Goal: Task Accomplishment & Management: Use online tool/utility

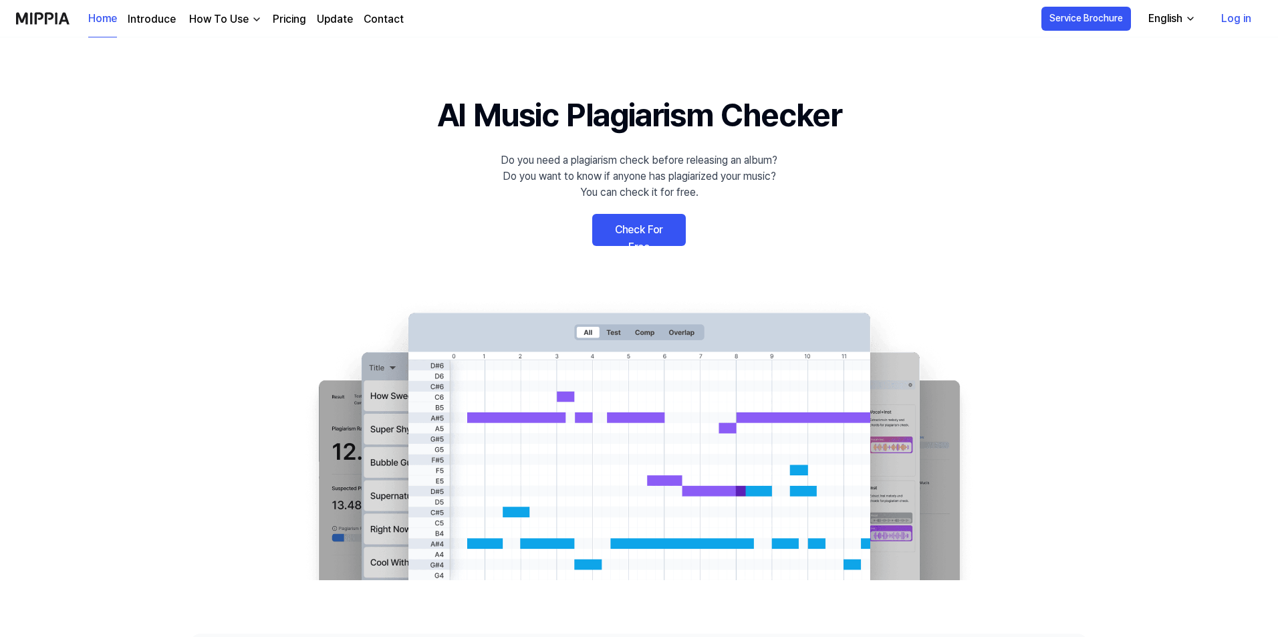
click at [615, 235] on link "Check For Free" at bounding box center [639, 230] width 94 height 32
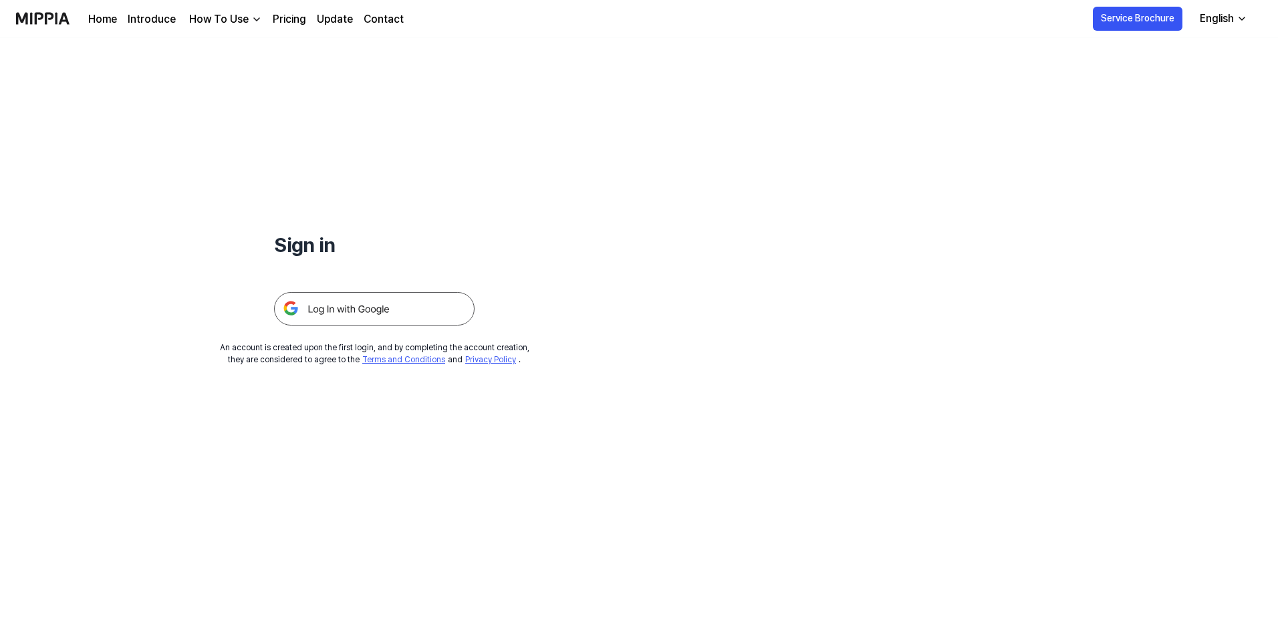
click at [370, 299] on img at bounding box center [374, 308] width 200 height 33
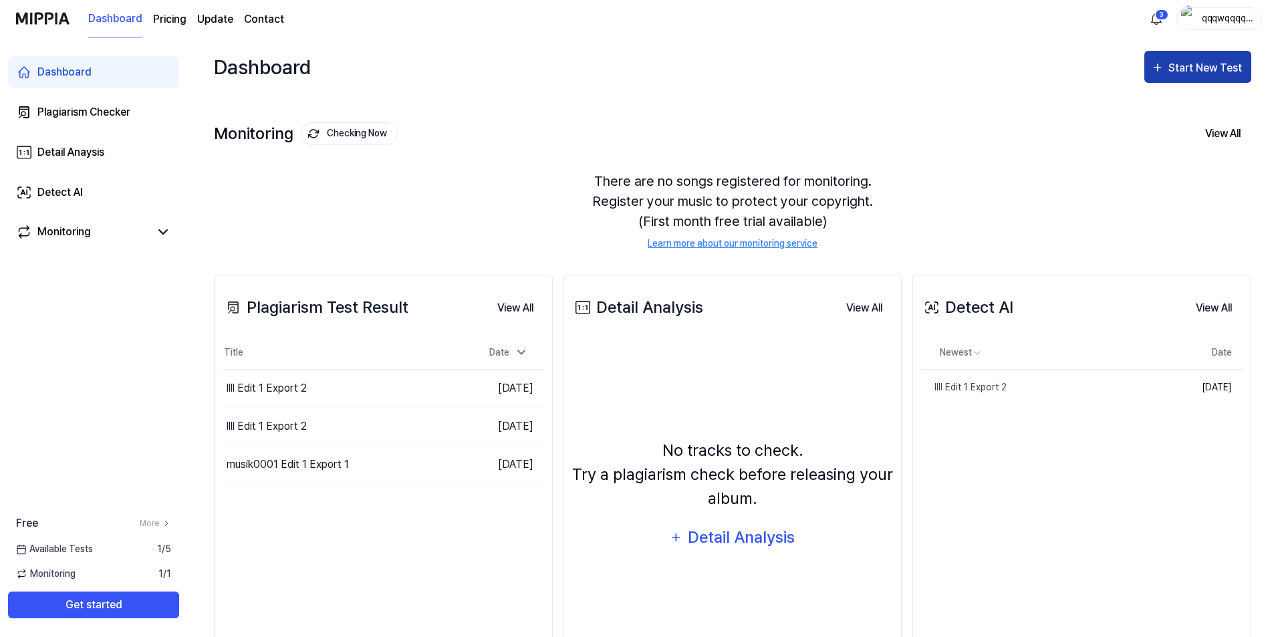
click at [1210, 79] on button "Start New Test" at bounding box center [1197, 67] width 107 height 32
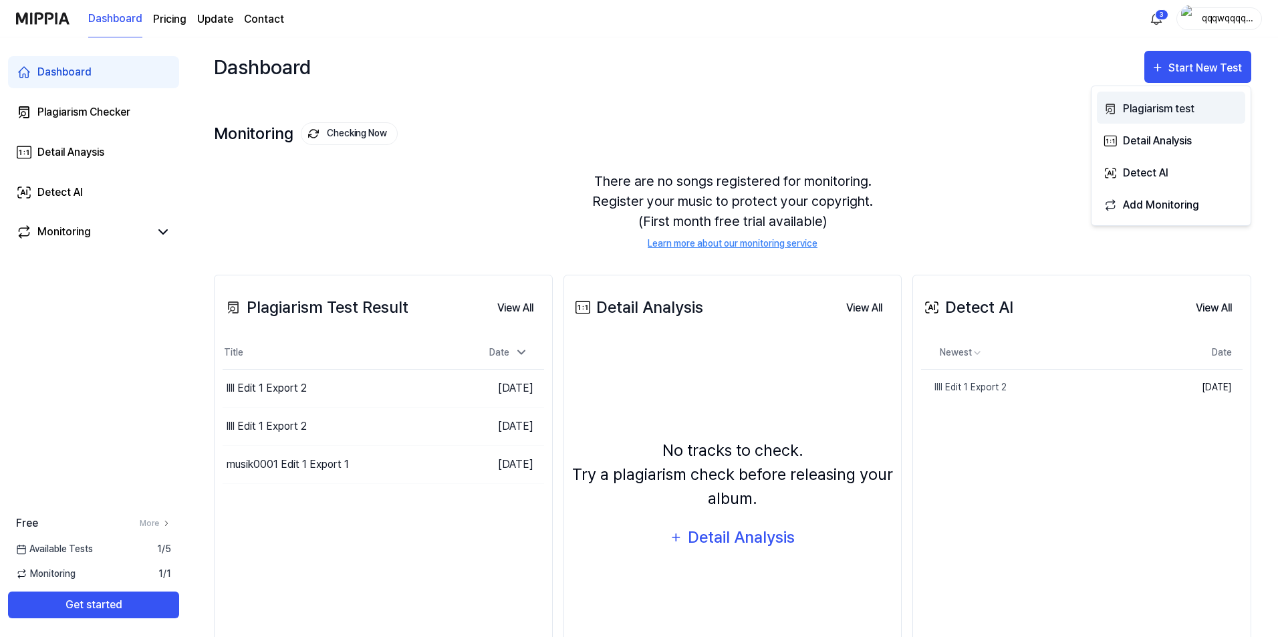
click at [1168, 112] on div "Plagiarism test" at bounding box center [1181, 108] width 116 height 17
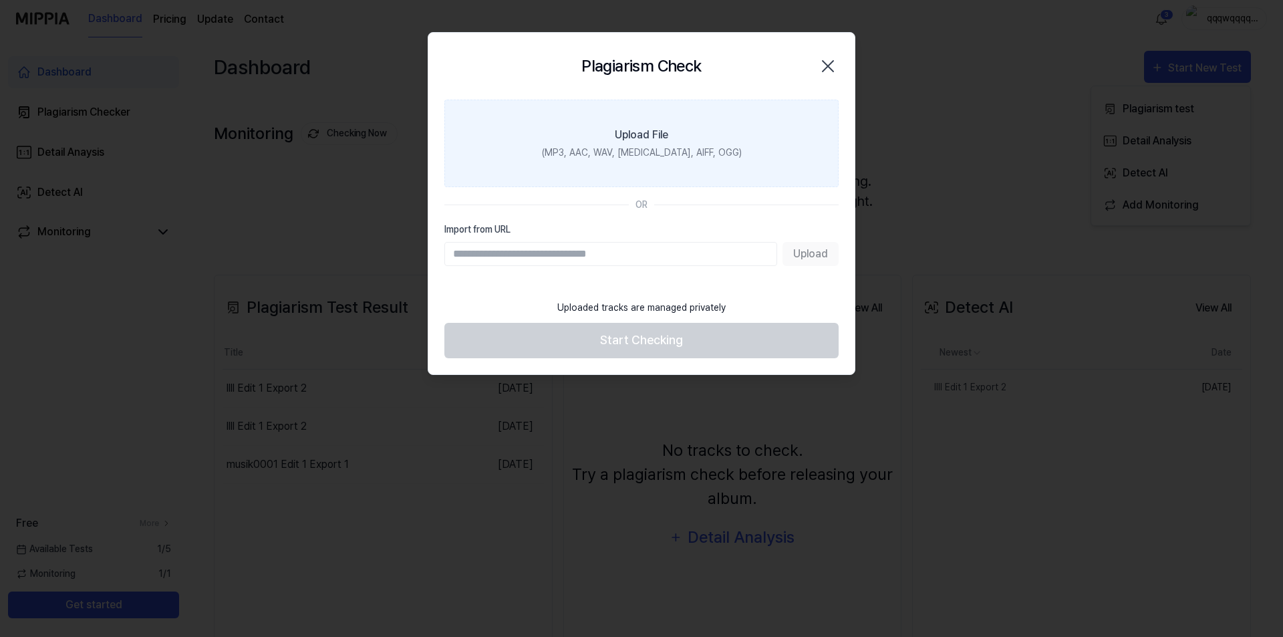
click at [624, 158] on div "(MP3, AAC, WAV, FLAC, AIFF, OGG)" at bounding box center [642, 153] width 200 height 14
click at [0, 0] on input "Upload File (MP3, AAC, WAV, FLAC, AIFF, OGG)" at bounding box center [0, 0] width 0 height 0
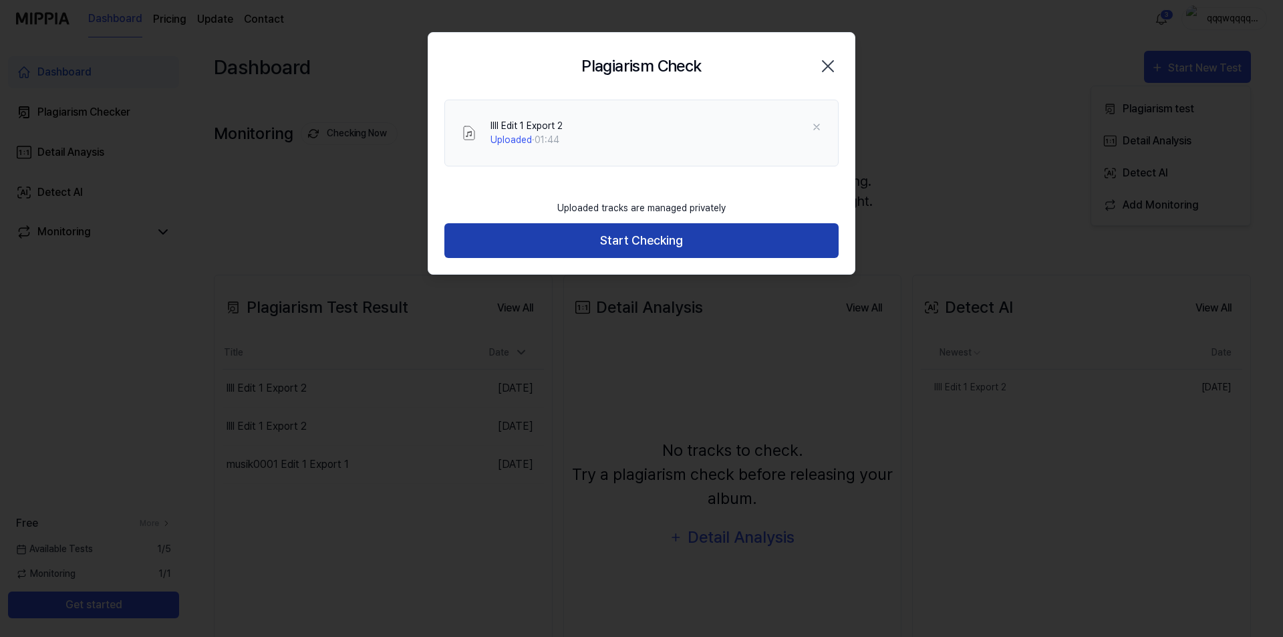
click at [639, 249] on button "Start Checking" at bounding box center [641, 240] width 394 height 35
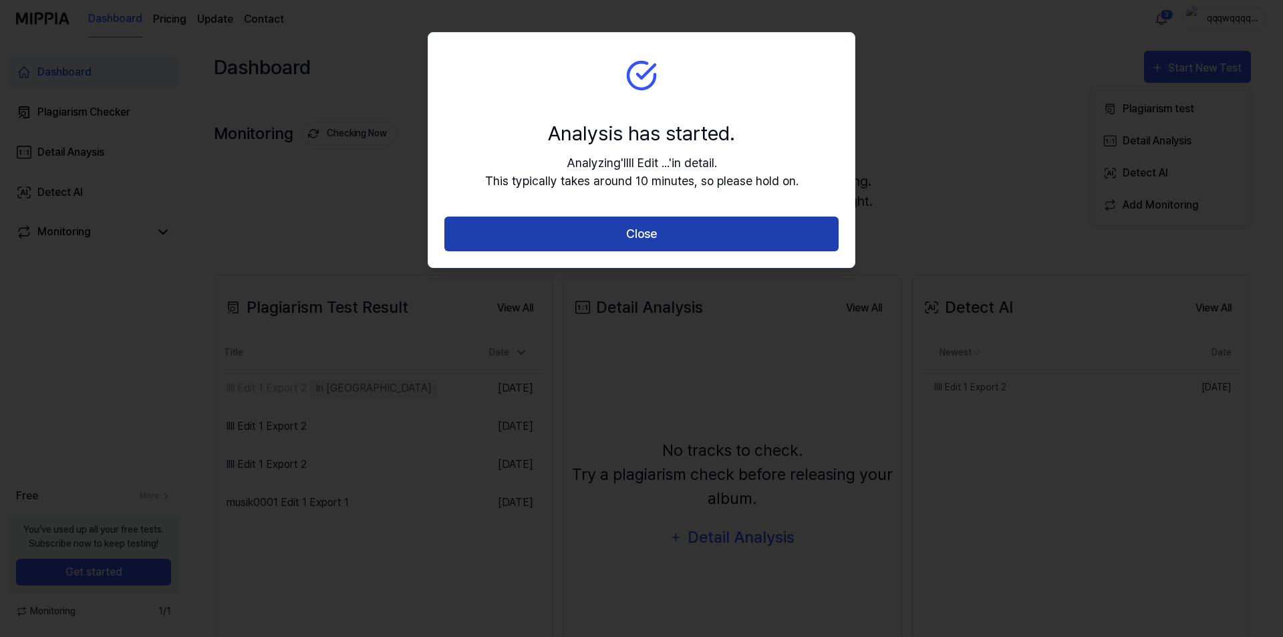
click at [624, 239] on button "Close" at bounding box center [641, 234] width 394 height 35
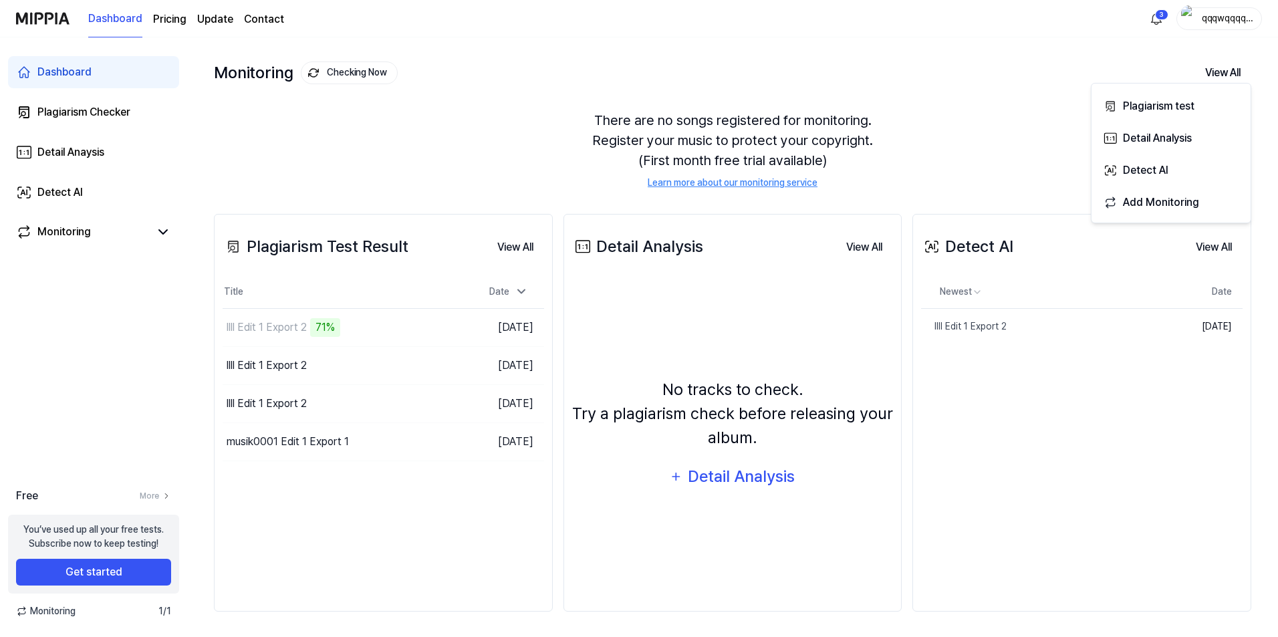
scroll to position [62, 0]
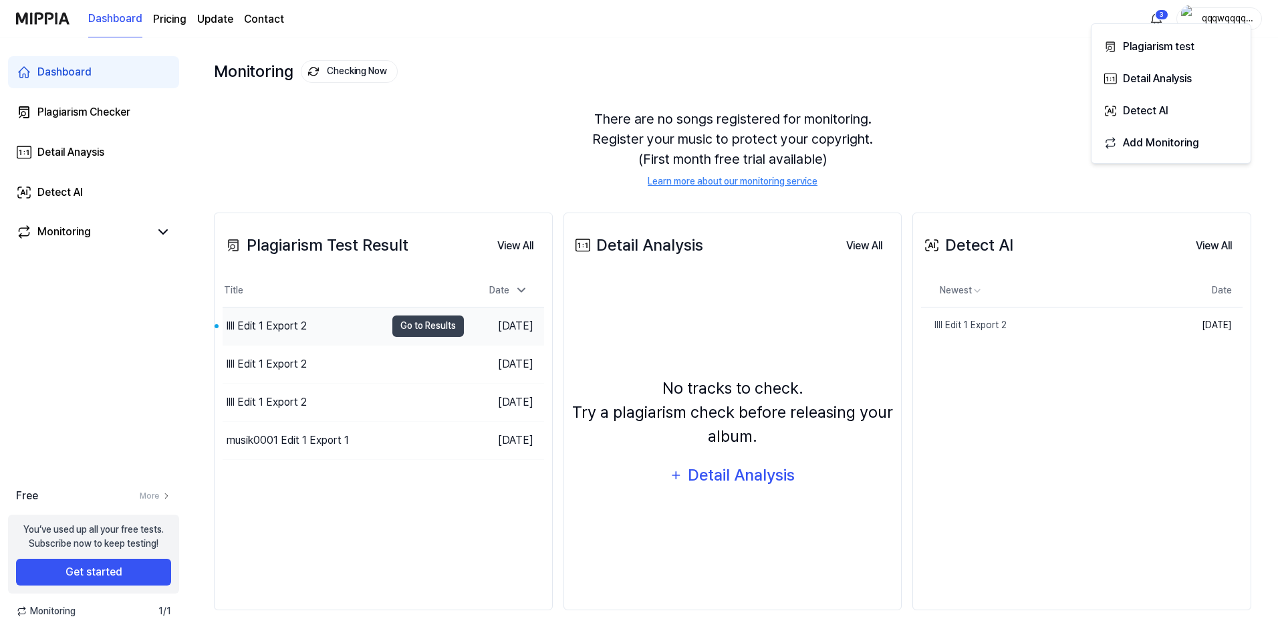
click at [267, 319] on div "llll Edit 1 Export 2" at bounding box center [267, 326] width 80 height 16
click at [392, 319] on button "Go to Results" at bounding box center [428, 325] width 72 height 21
click at [283, 333] on div "llll Edit 1 Export 2" at bounding box center [267, 326] width 80 height 16
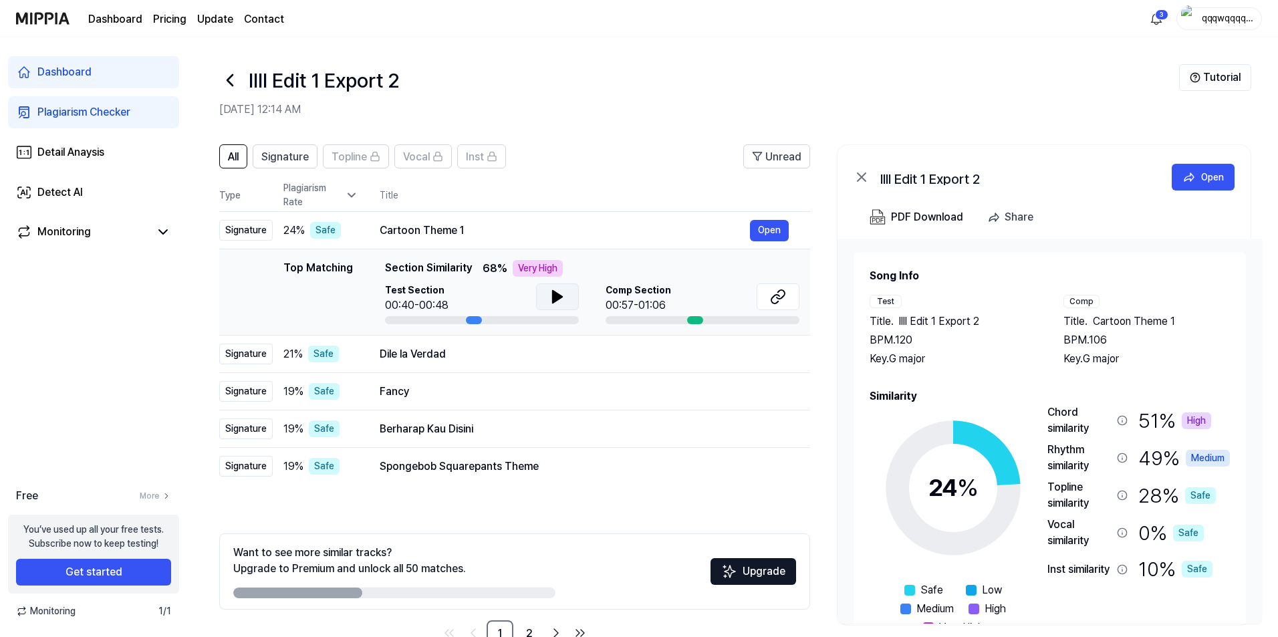
click at [547, 295] on button at bounding box center [557, 296] width 43 height 27
click at [554, 295] on icon at bounding box center [554, 296] width 3 height 11
click at [785, 295] on icon at bounding box center [778, 297] width 16 height 16
drag, startPoint x: 335, startPoint y: 229, endPoint x: 319, endPoint y: 233, distance: 15.7
click at [319, 233] on div "Safe" at bounding box center [325, 230] width 31 height 17
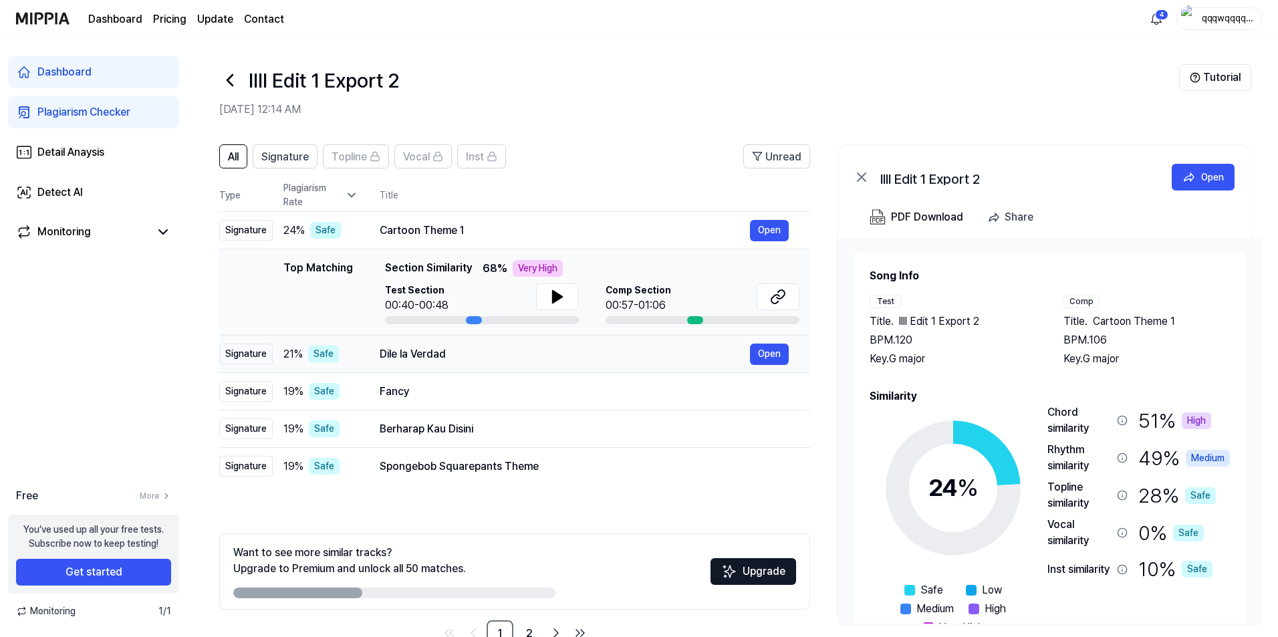
click at [388, 355] on div "Dile la Verdad" at bounding box center [565, 354] width 370 height 16
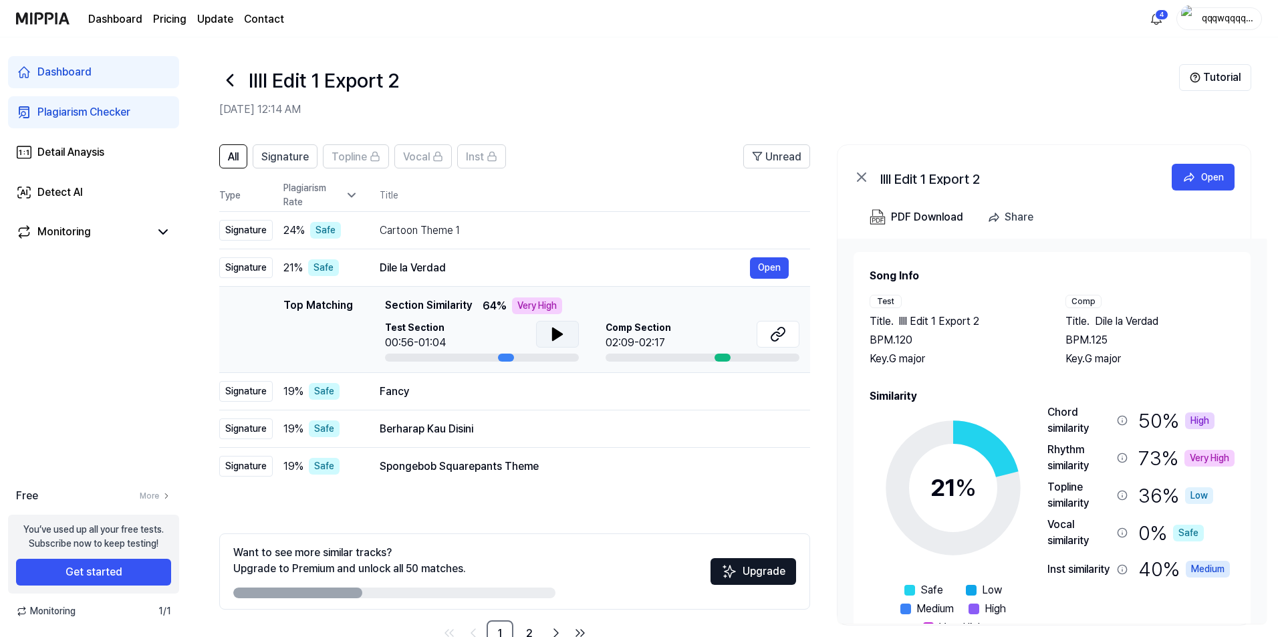
click at [543, 329] on button at bounding box center [557, 334] width 43 height 27
click at [563, 328] on icon at bounding box center [557, 334] width 16 height 16
click at [769, 335] on button at bounding box center [778, 334] width 43 height 27
click at [385, 381] on div "Fancy Open" at bounding box center [584, 391] width 409 height 21
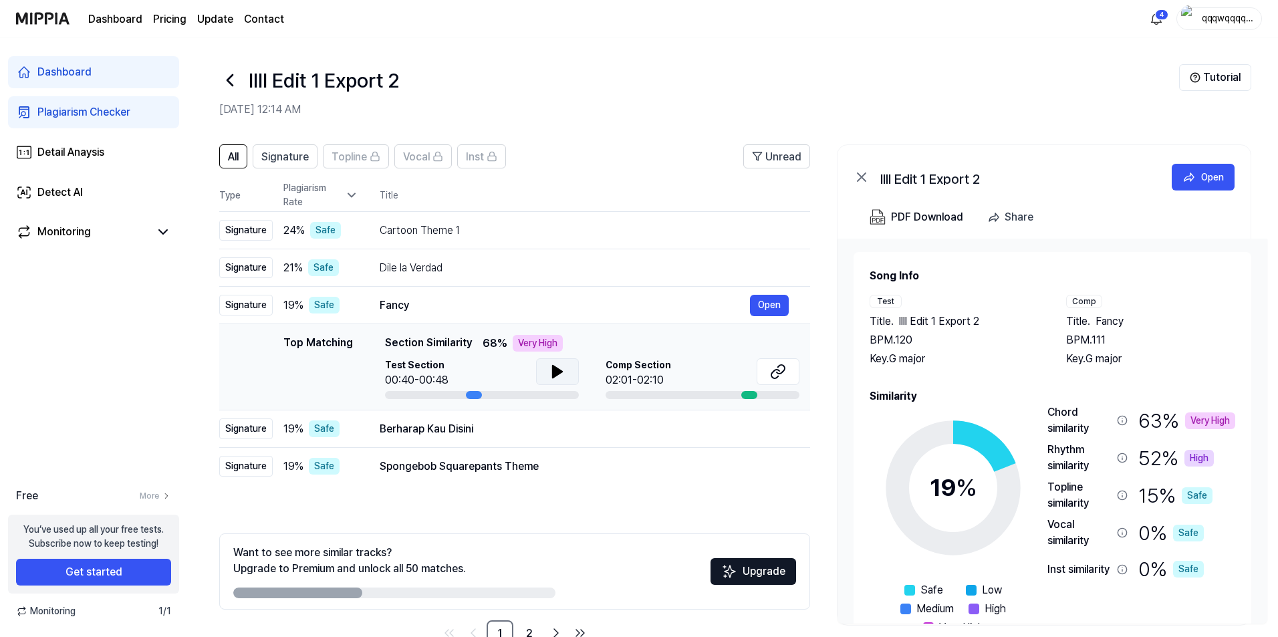
click at [547, 375] on button at bounding box center [557, 371] width 43 height 27
click at [507, 435] on div "Berharap Kau Disini" at bounding box center [565, 429] width 370 height 16
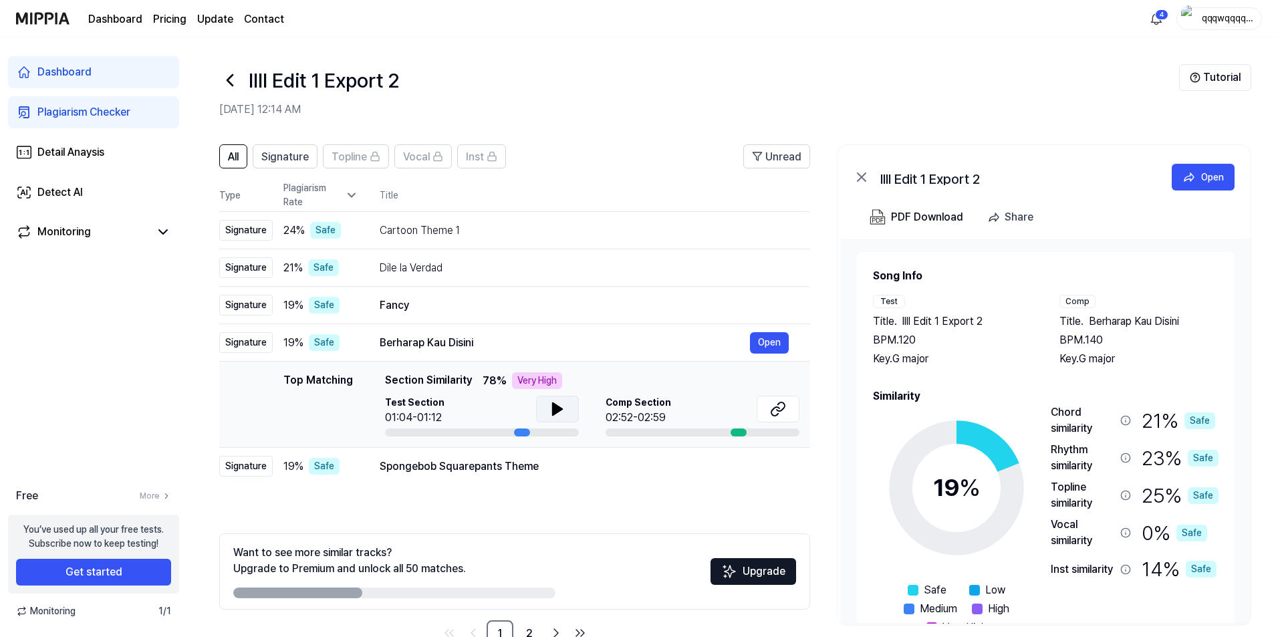
click at [553, 406] on icon at bounding box center [557, 409] width 9 height 12
click at [765, 412] on button at bounding box center [778, 409] width 43 height 27
click at [768, 412] on button at bounding box center [778, 409] width 43 height 27
click at [374, 484] on td "Spongebob Squarepants Theme Open" at bounding box center [584, 466] width 452 height 37
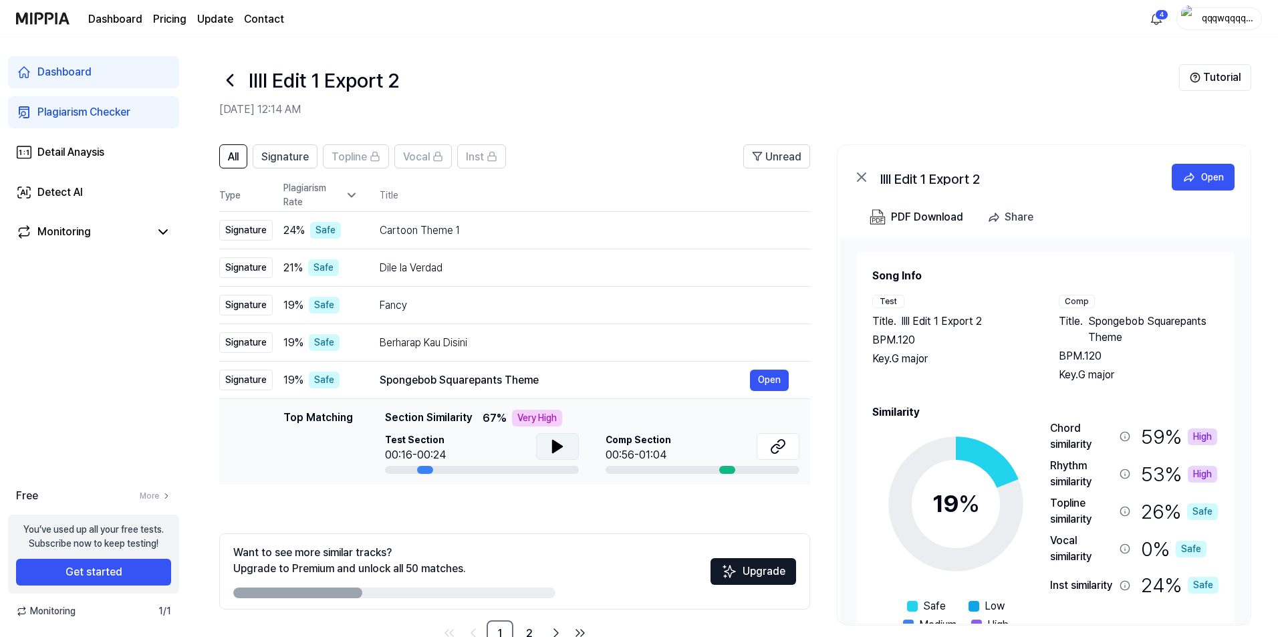
click at [553, 451] on icon at bounding box center [557, 446] width 9 height 12
click at [553, 450] on icon at bounding box center [554, 446] width 3 height 11
click at [781, 452] on icon at bounding box center [778, 446] width 16 height 16
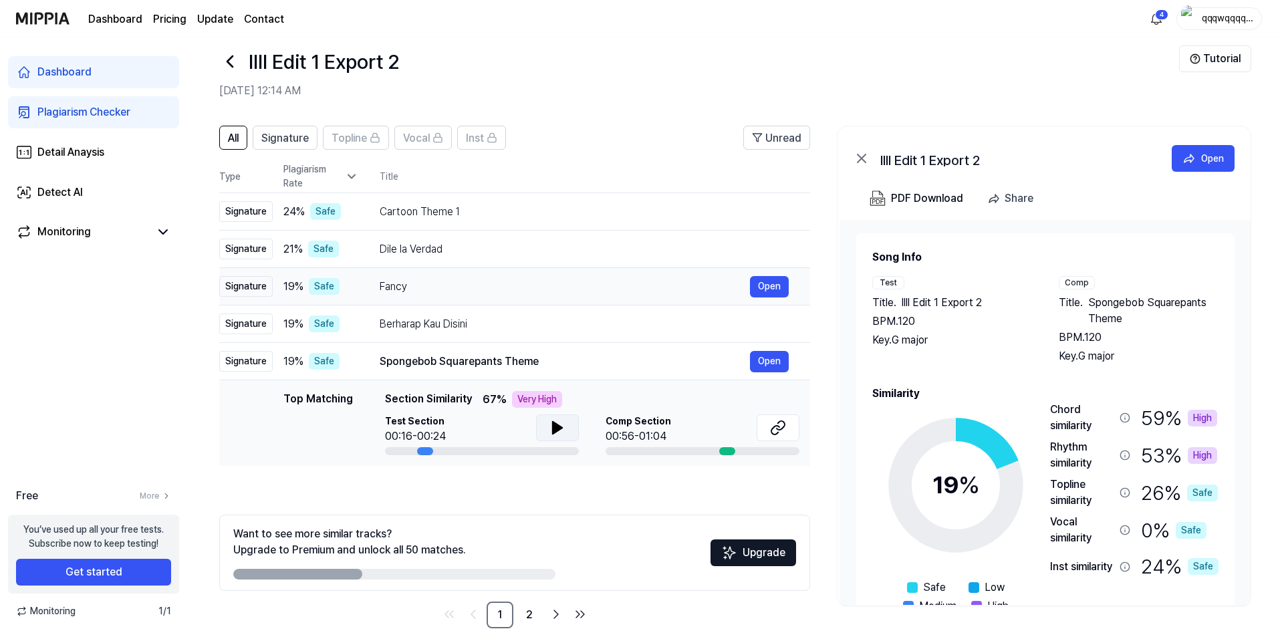
scroll to position [37, 0]
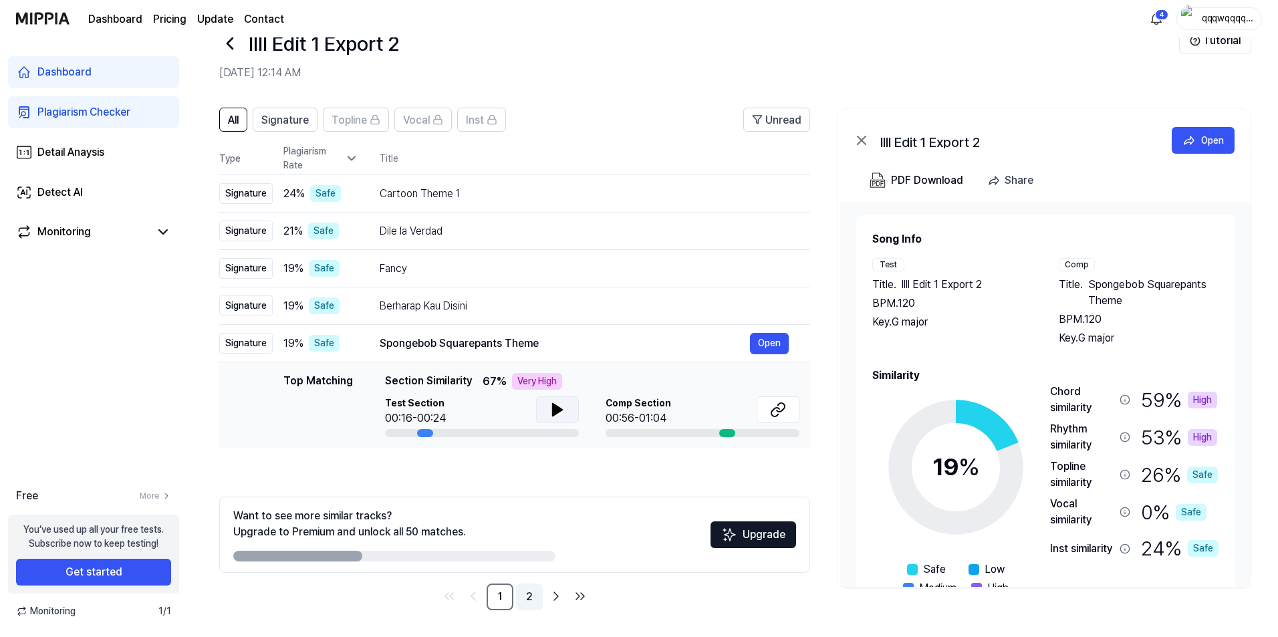
click at [523, 600] on link "2" at bounding box center [529, 596] width 27 height 27
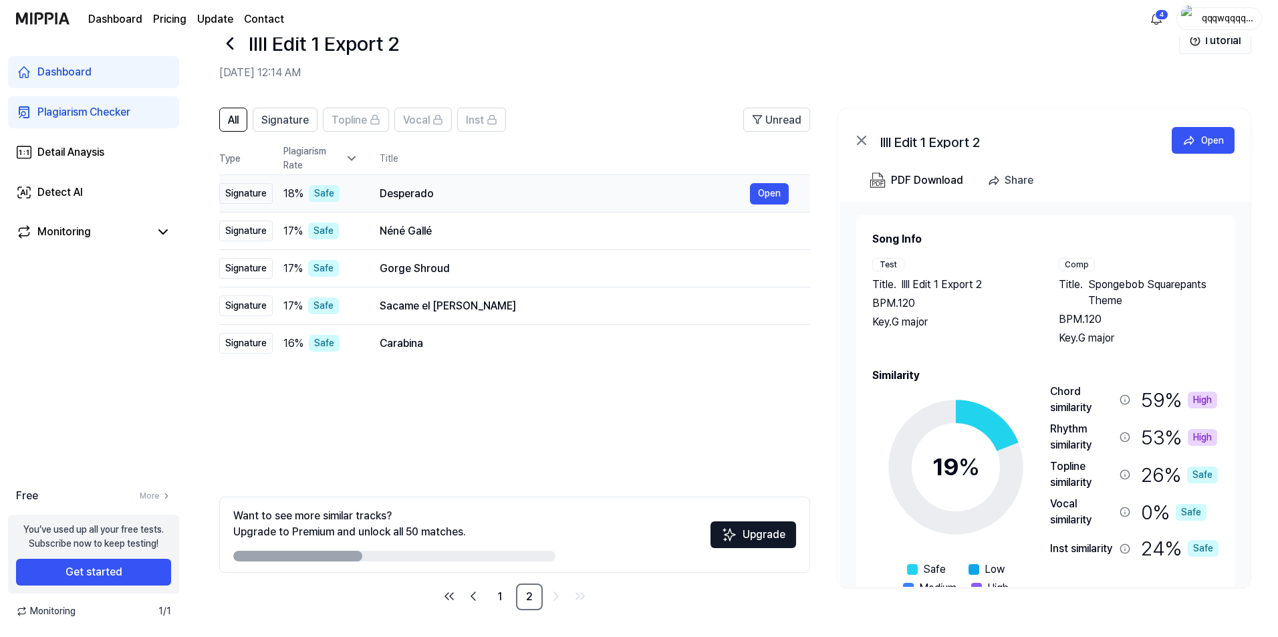
click at [414, 192] on div "Desperado" at bounding box center [565, 194] width 370 height 16
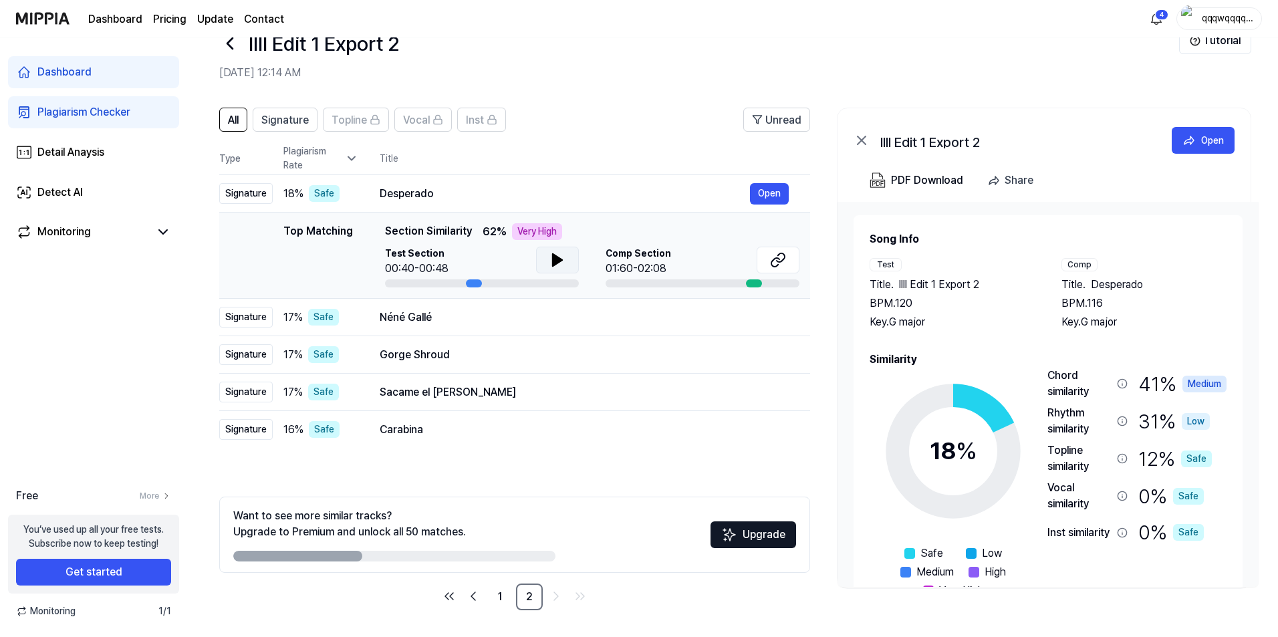
click at [549, 255] on icon at bounding box center [557, 260] width 16 height 16
click at [489, 318] on div "Néné Gallé" at bounding box center [565, 317] width 370 height 16
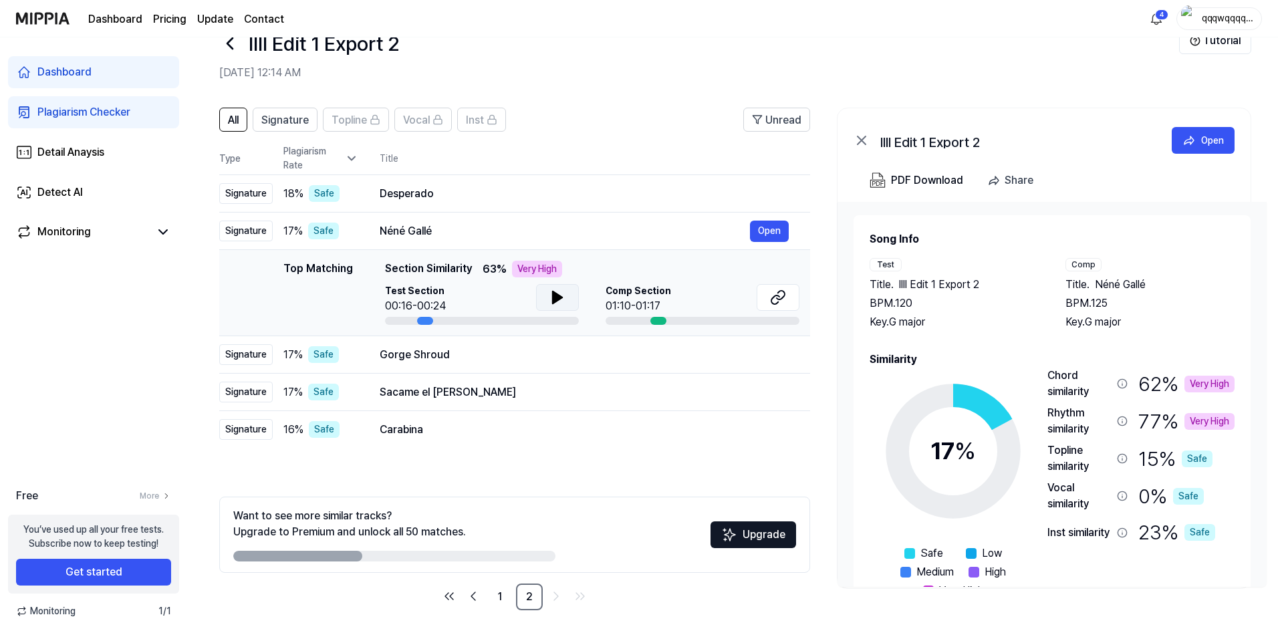
click at [547, 289] on button at bounding box center [557, 297] width 43 height 27
click at [485, 366] on td "Gorge Shroud Open" at bounding box center [584, 354] width 452 height 37
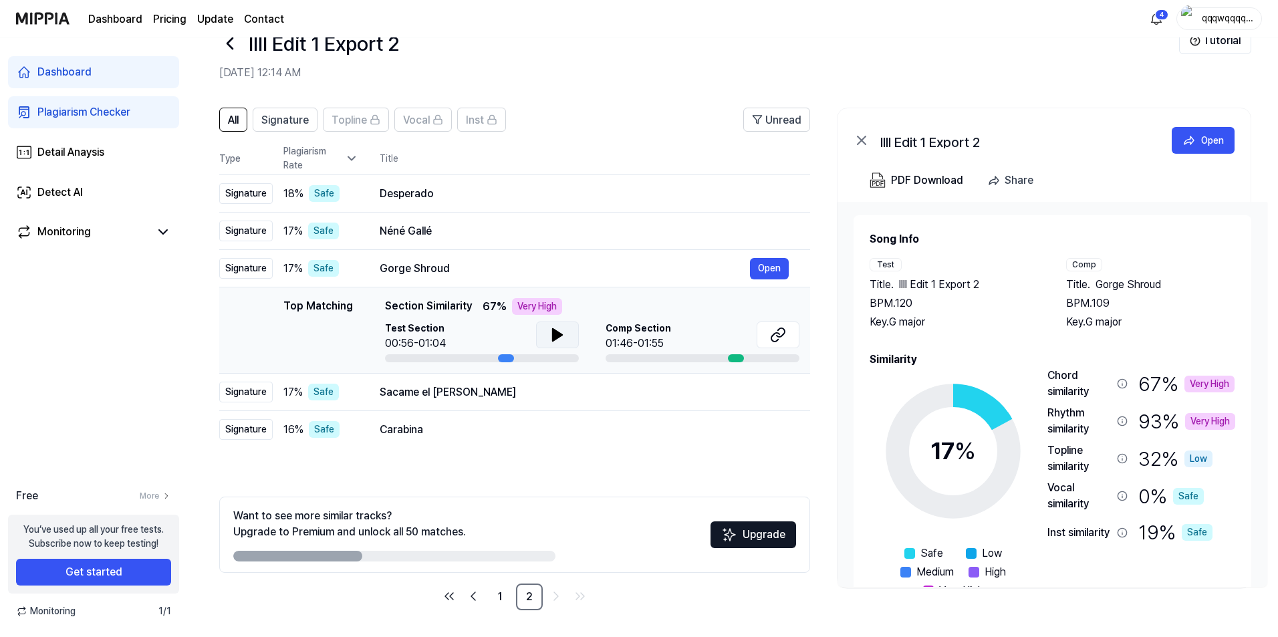
click at [547, 338] on button at bounding box center [557, 334] width 43 height 27
click at [505, 411] on td "Carabina Open" at bounding box center [584, 429] width 452 height 37
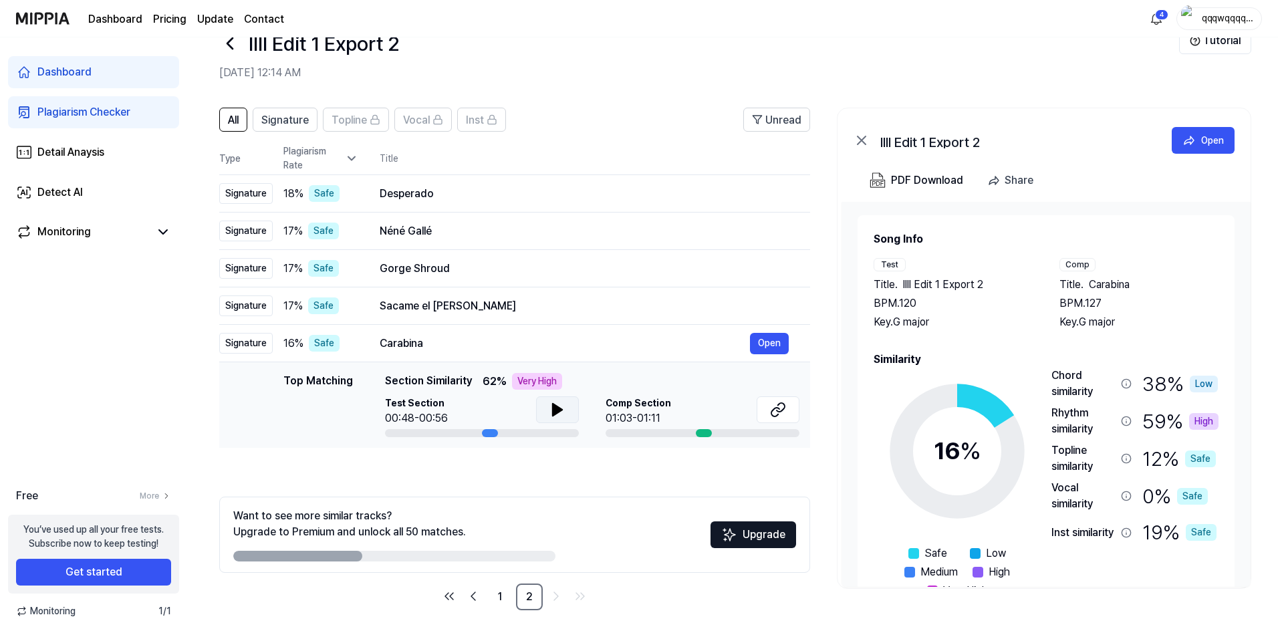
click at [541, 396] on button at bounding box center [557, 409] width 43 height 27
click at [541, 412] on button at bounding box center [557, 409] width 43 height 27
click at [783, 406] on icon at bounding box center [778, 410] width 16 height 16
